Goal: Information Seeking & Learning: Learn about a topic

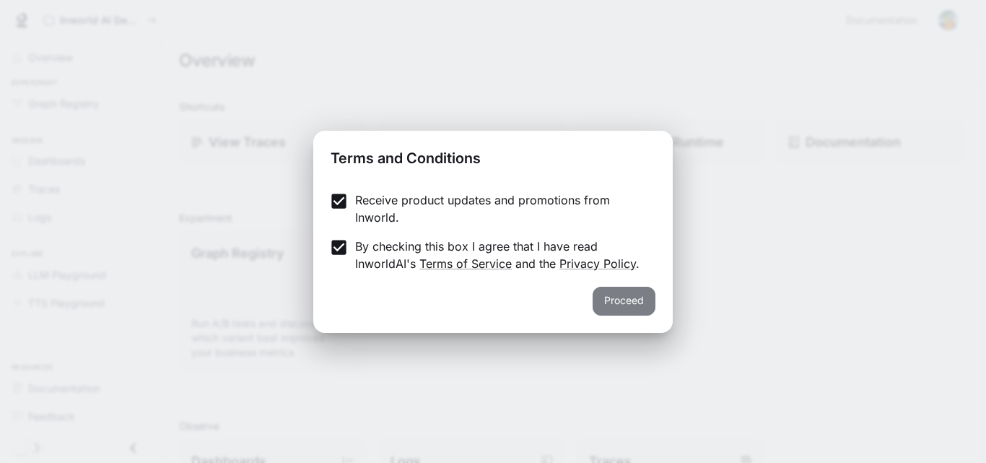
click at [612, 301] on button "Proceed" at bounding box center [624, 301] width 63 height 29
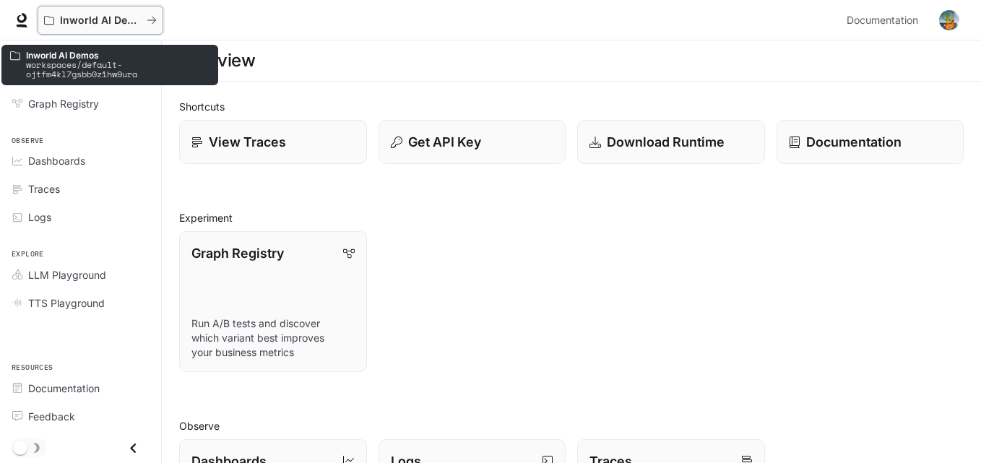
click at [89, 22] on p "Inworld AI Demos" at bounding box center [100, 20] width 81 height 12
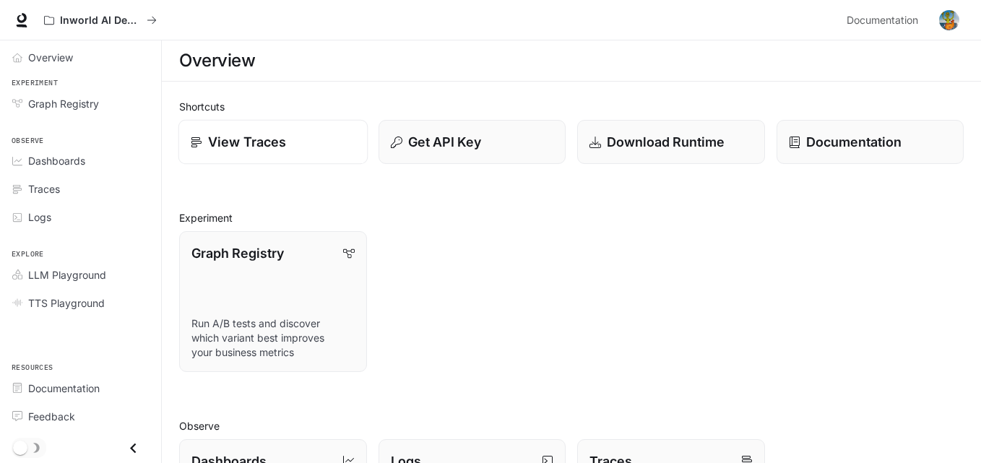
click at [287, 158] on link "View Traces" at bounding box center [272, 142] width 189 height 45
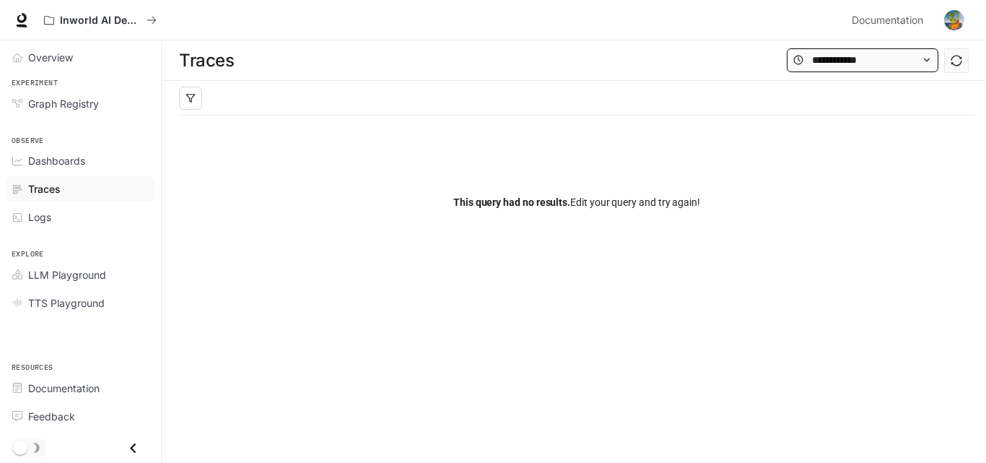
click at [927, 61] on icon at bounding box center [927, 60] width 10 height 10
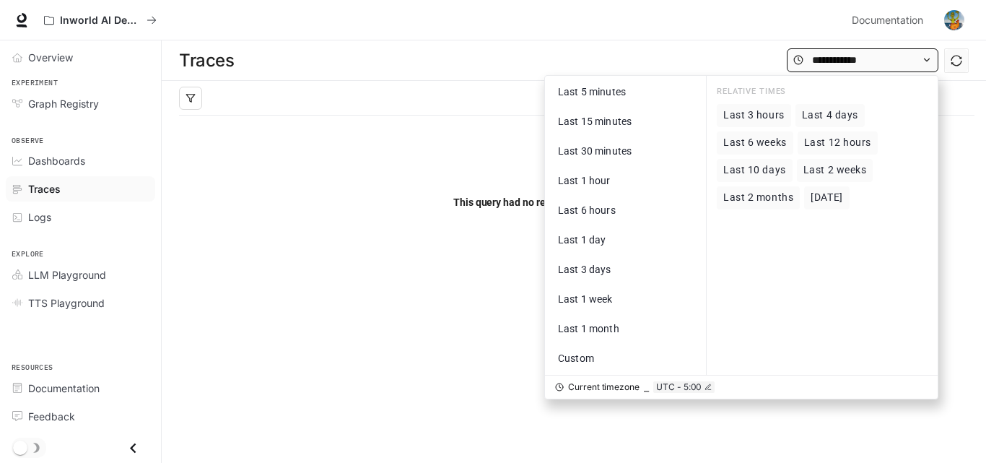
click at [927, 61] on icon at bounding box center [927, 60] width 10 height 10
click at [403, 157] on div "This query had no results. Edit your query and try again!" at bounding box center [577, 202] width 796 height 173
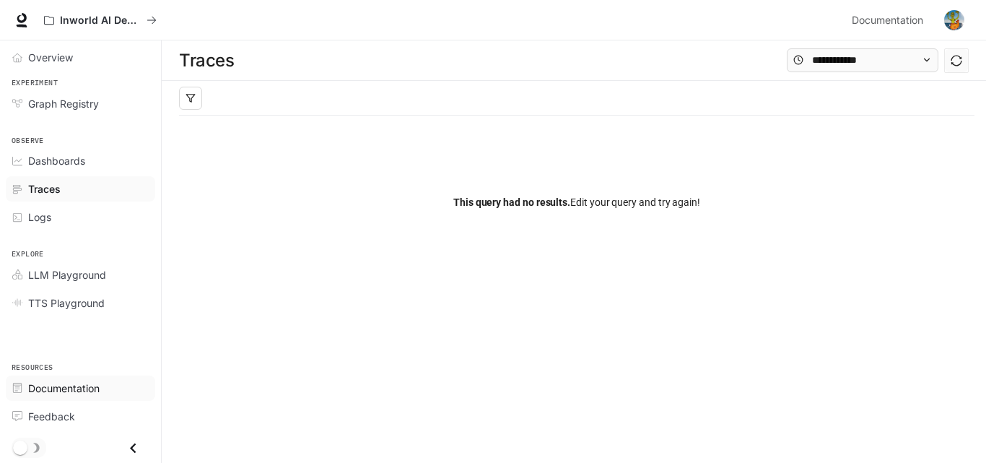
click at [81, 384] on span "Documentation" at bounding box center [63, 388] width 71 height 15
